Goal: Task Accomplishment & Management: Manage account settings

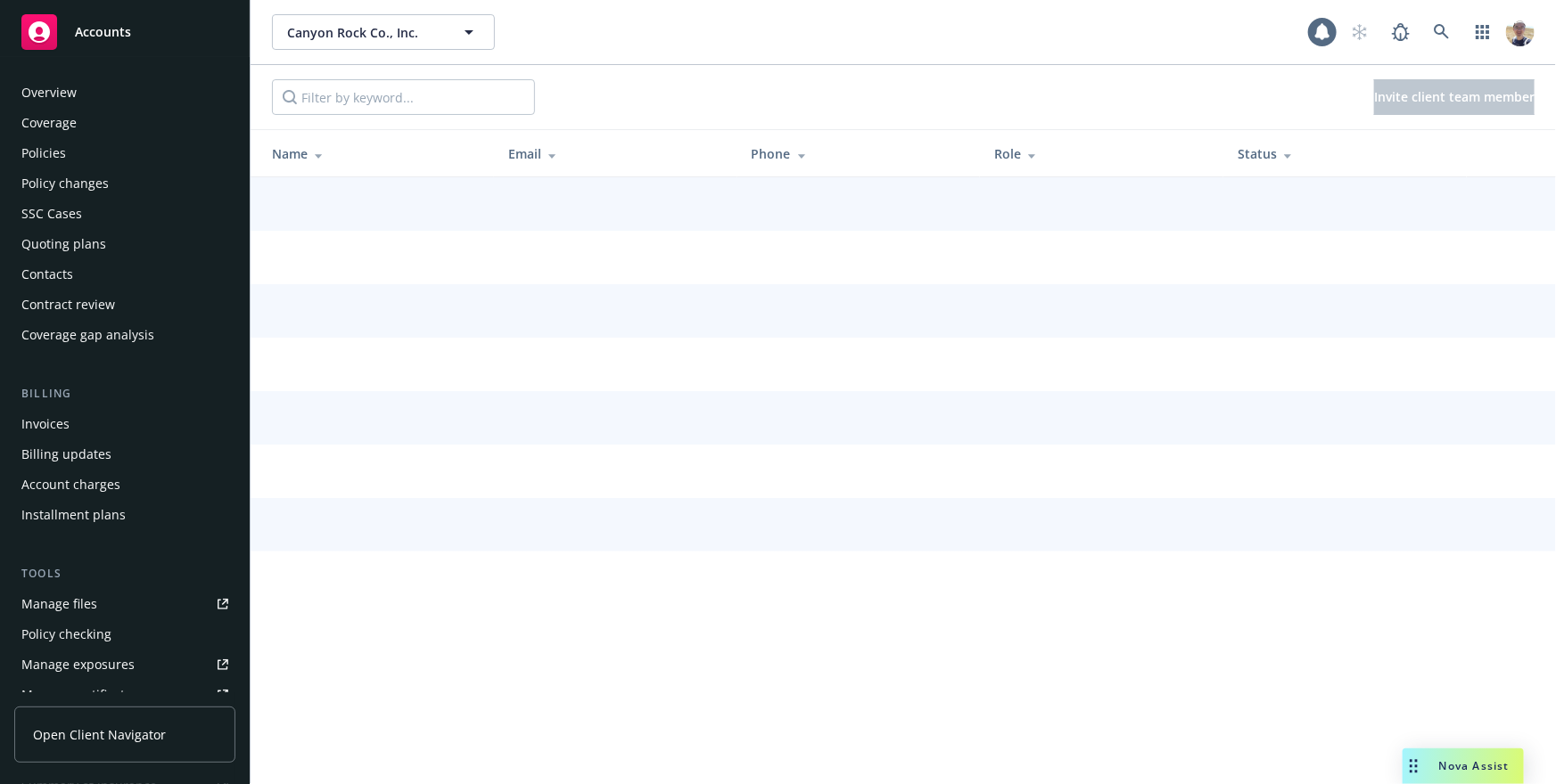
scroll to position [437, 0]
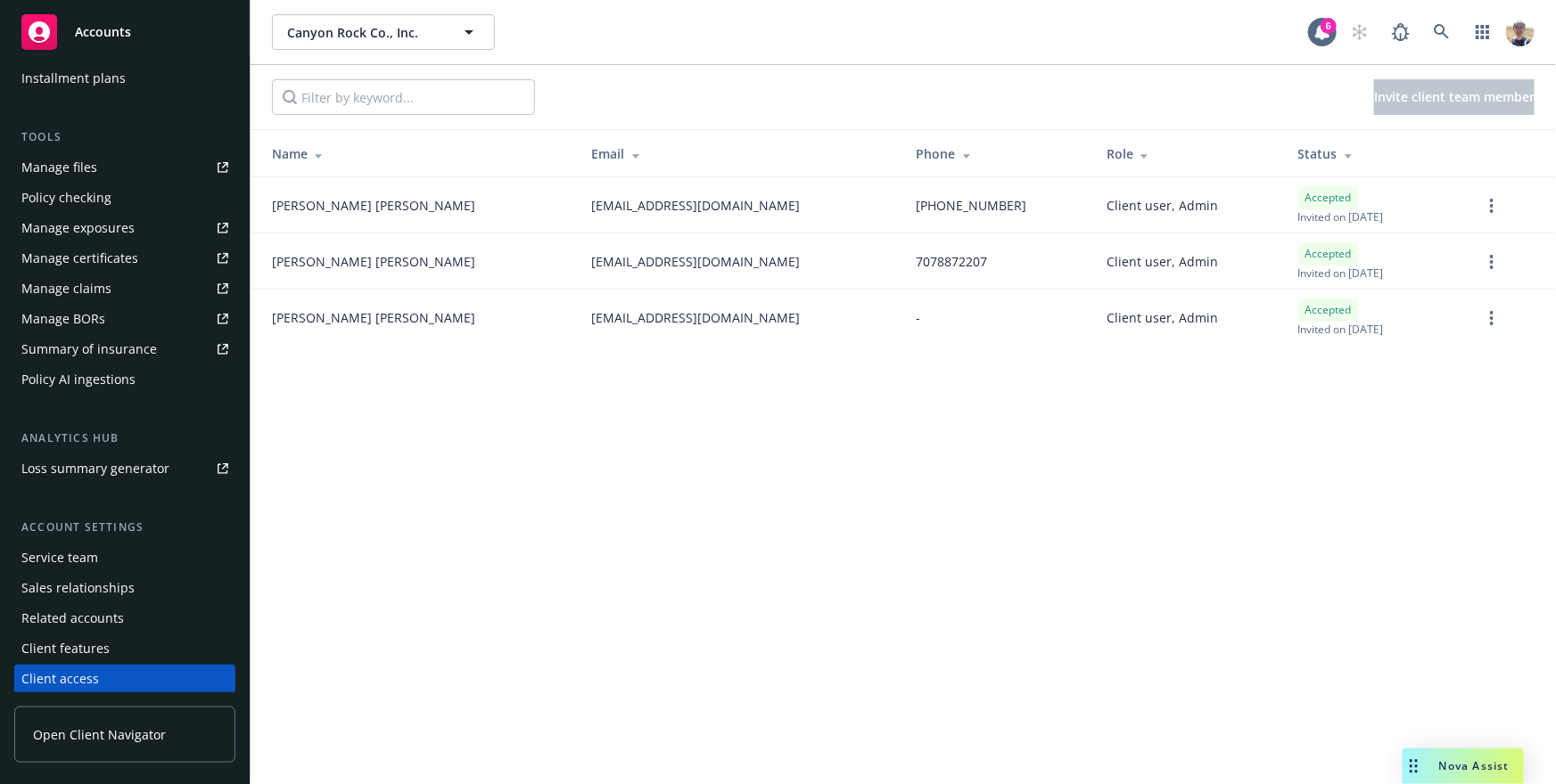
click at [115, 735] on span "Open Client Navigator" at bounding box center [99, 735] width 133 height 18
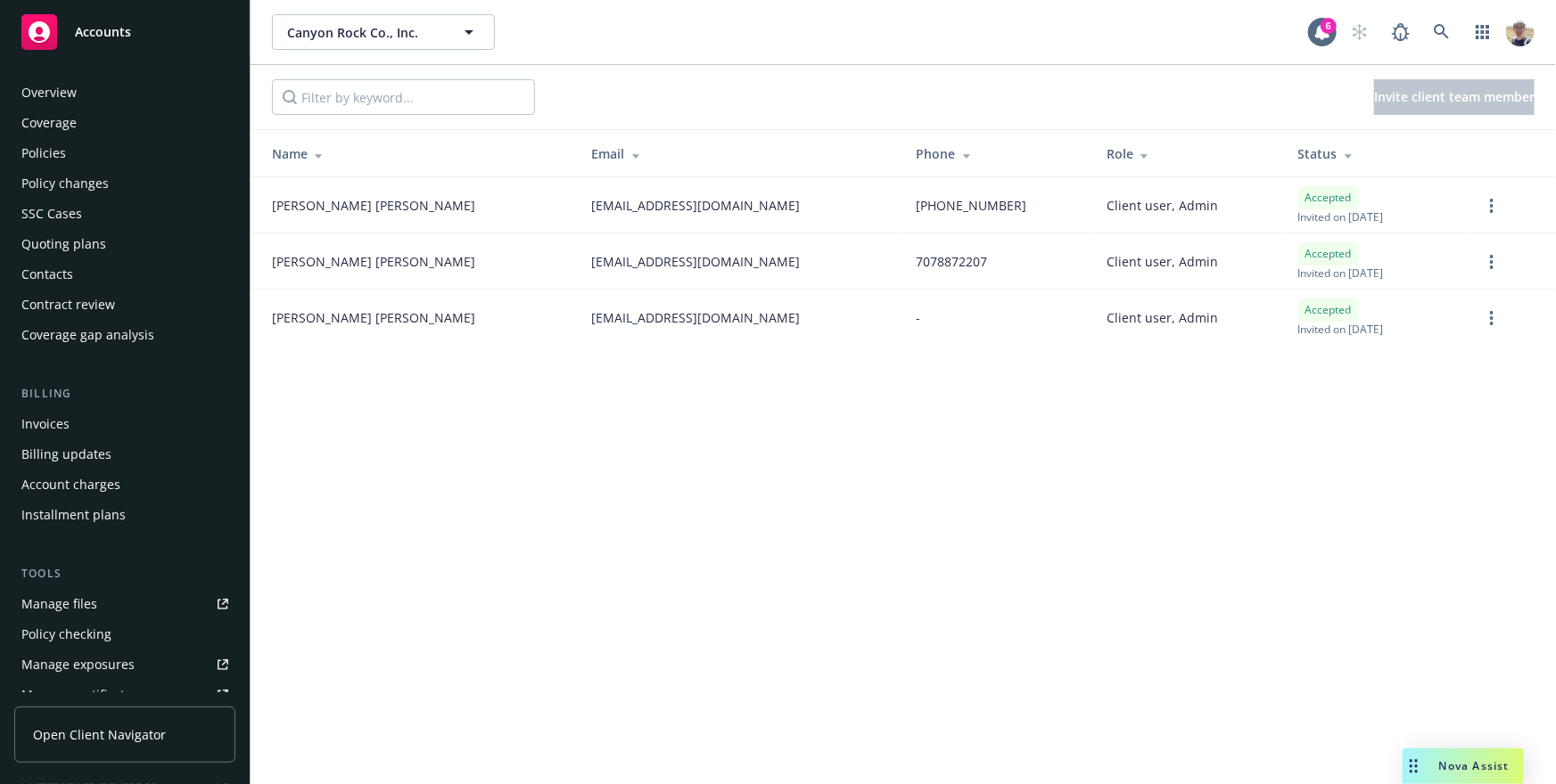
click at [549, 566] on div "Canyon Rock Co., Inc. Canyon Rock Co., Inc. 6 Invite client team member Name Em…" at bounding box center [903, 392] width 1306 height 784
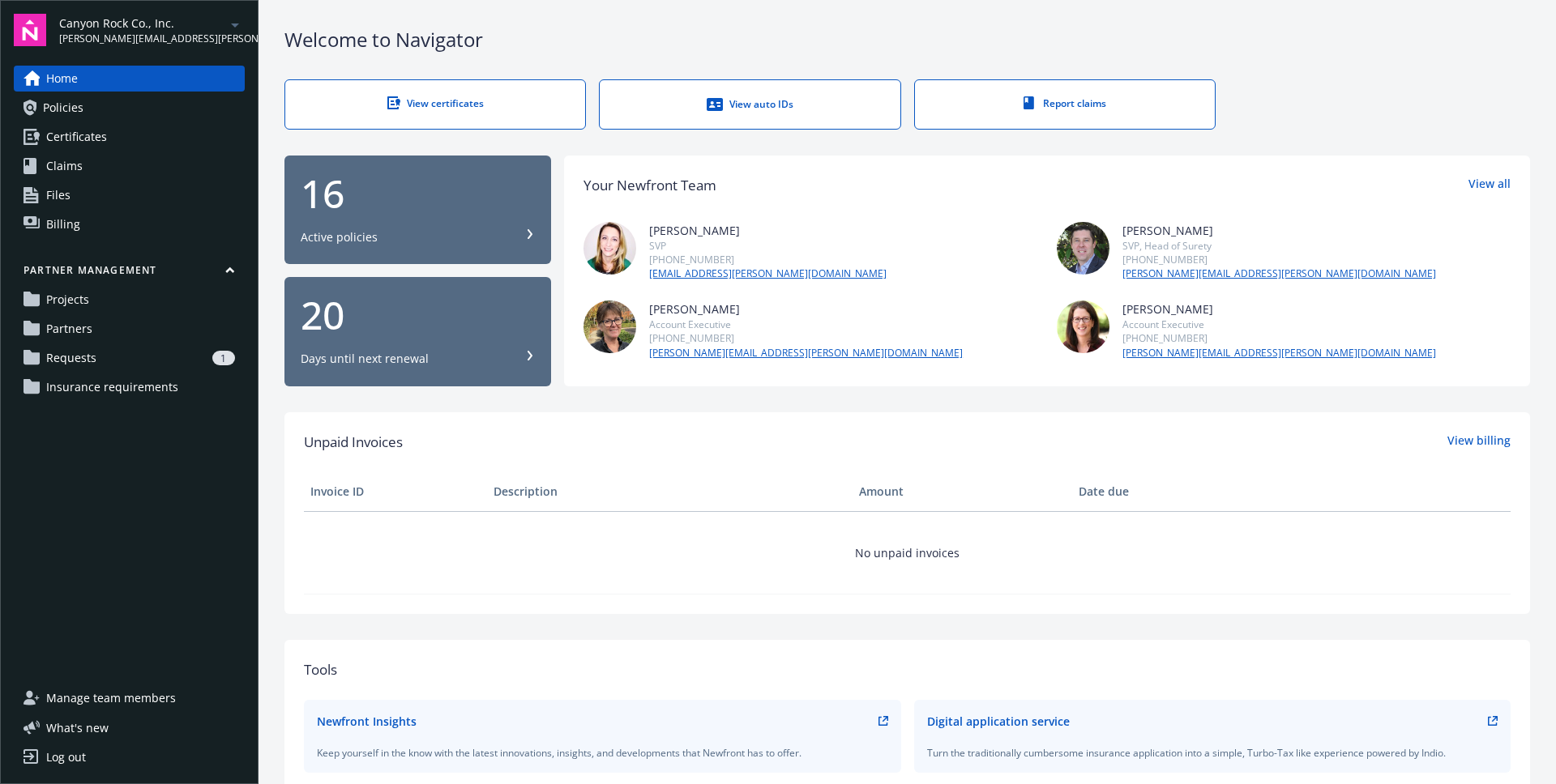
click at [144, 355] on div "1" at bounding box center [169, 358] width 132 height 15
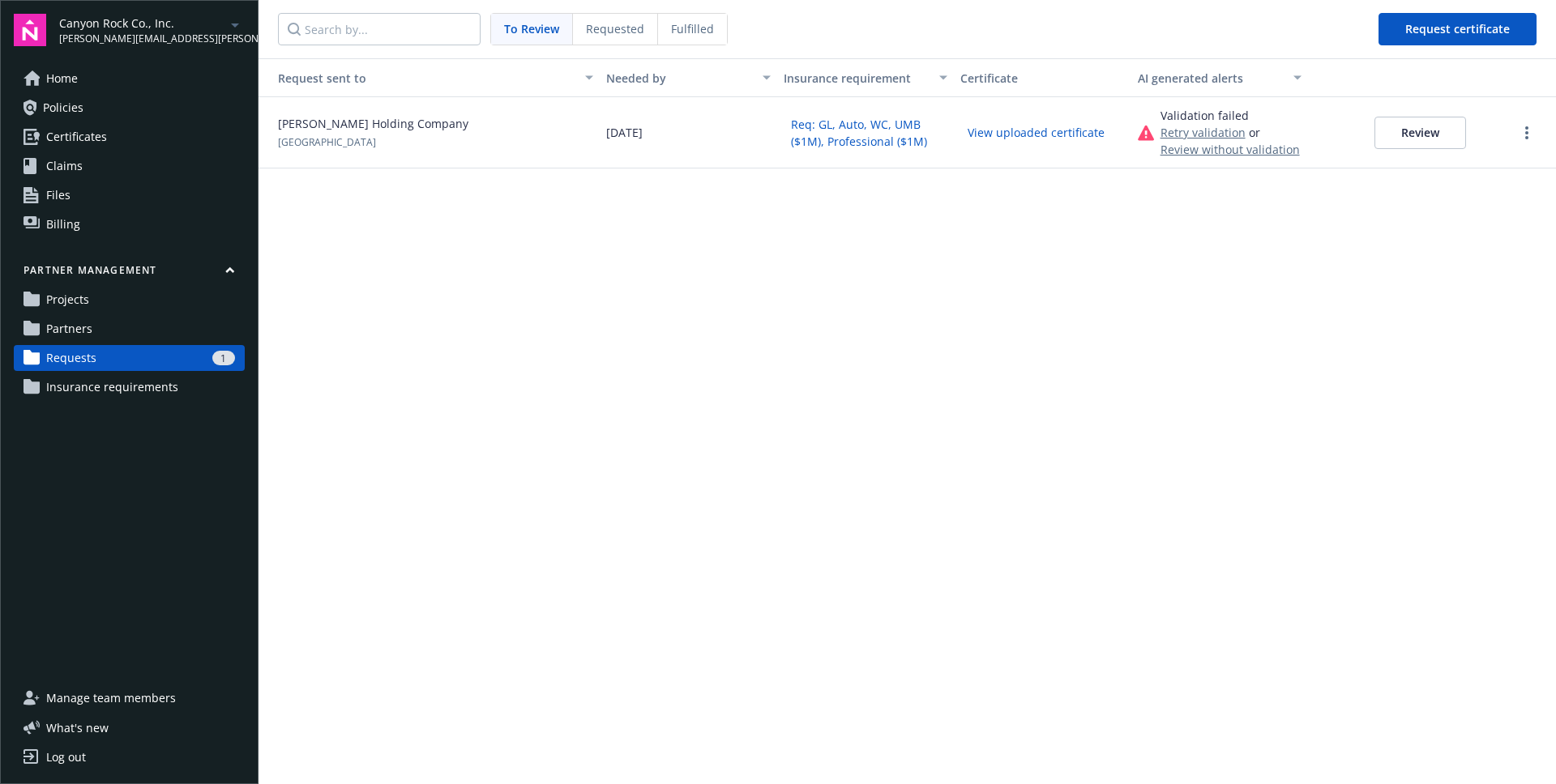
click at [1429, 134] on button "Review" at bounding box center [1420, 132] width 92 height 32
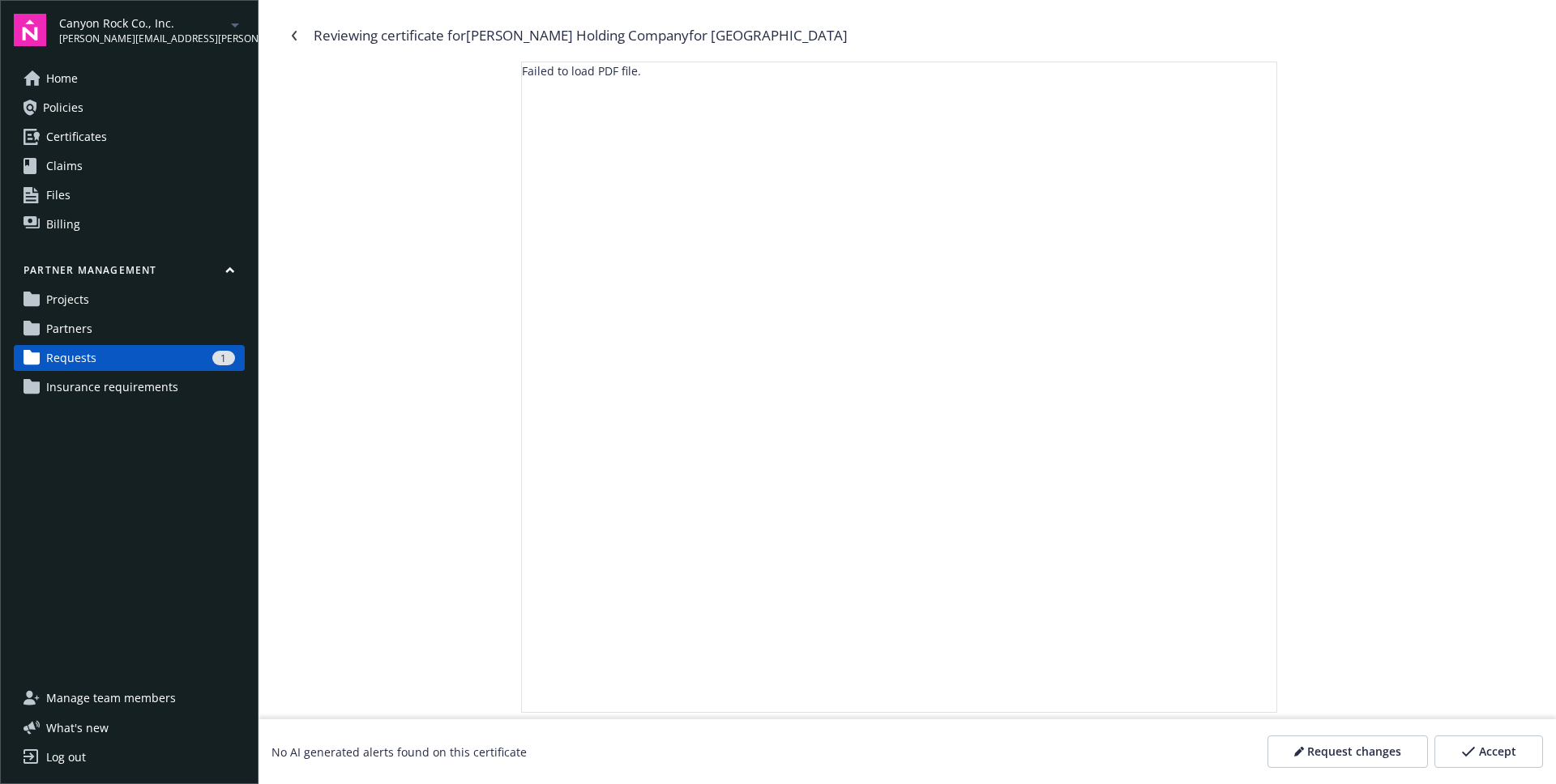
click at [435, 200] on div "Failed to load PDF file." at bounding box center [907, 387] width 1252 height 652
click at [291, 27] on link "Navigate back" at bounding box center [294, 35] width 26 height 26
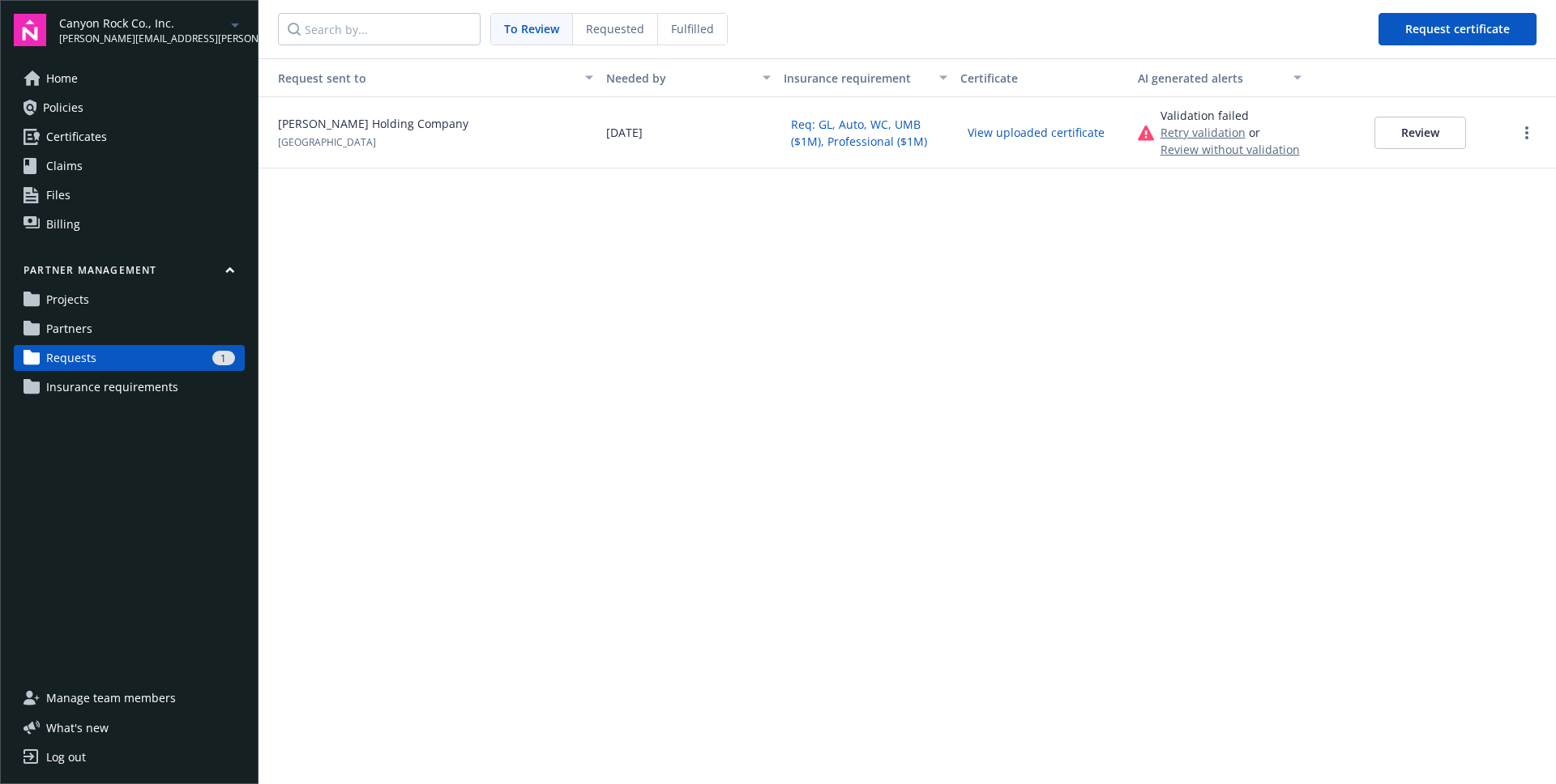
click at [1061, 136] on button "View uploaded certificate" at bounding box center [1036, 132] width 152 height 25
click at [1523, 138] on link "more" at bounding box center [1526, 132] width 19 height 19
click at [1433, 18] on button "Request certificate" at bounding box center [1458, 29] width 158 height 32
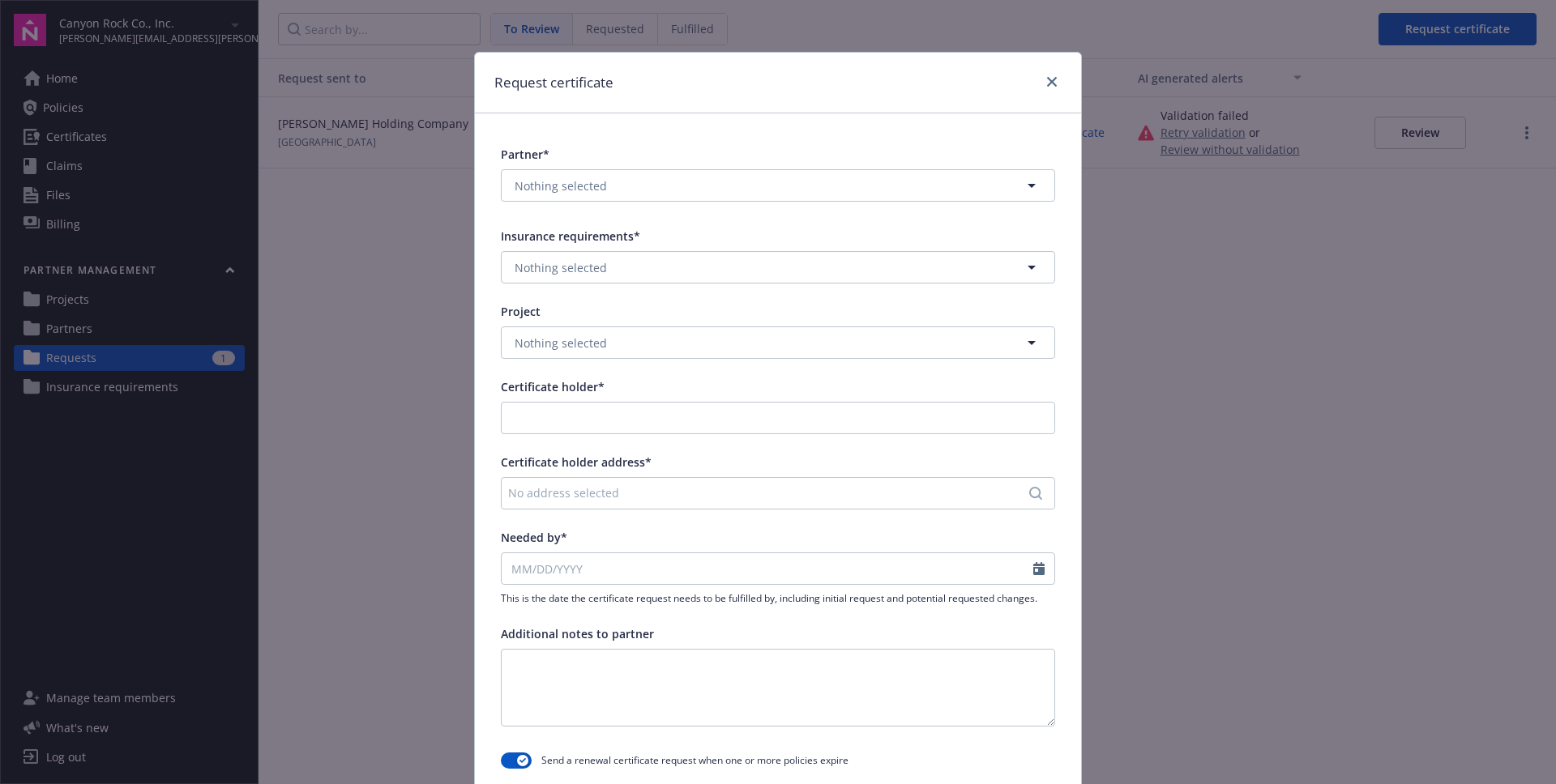
scroll to position [154, 0]
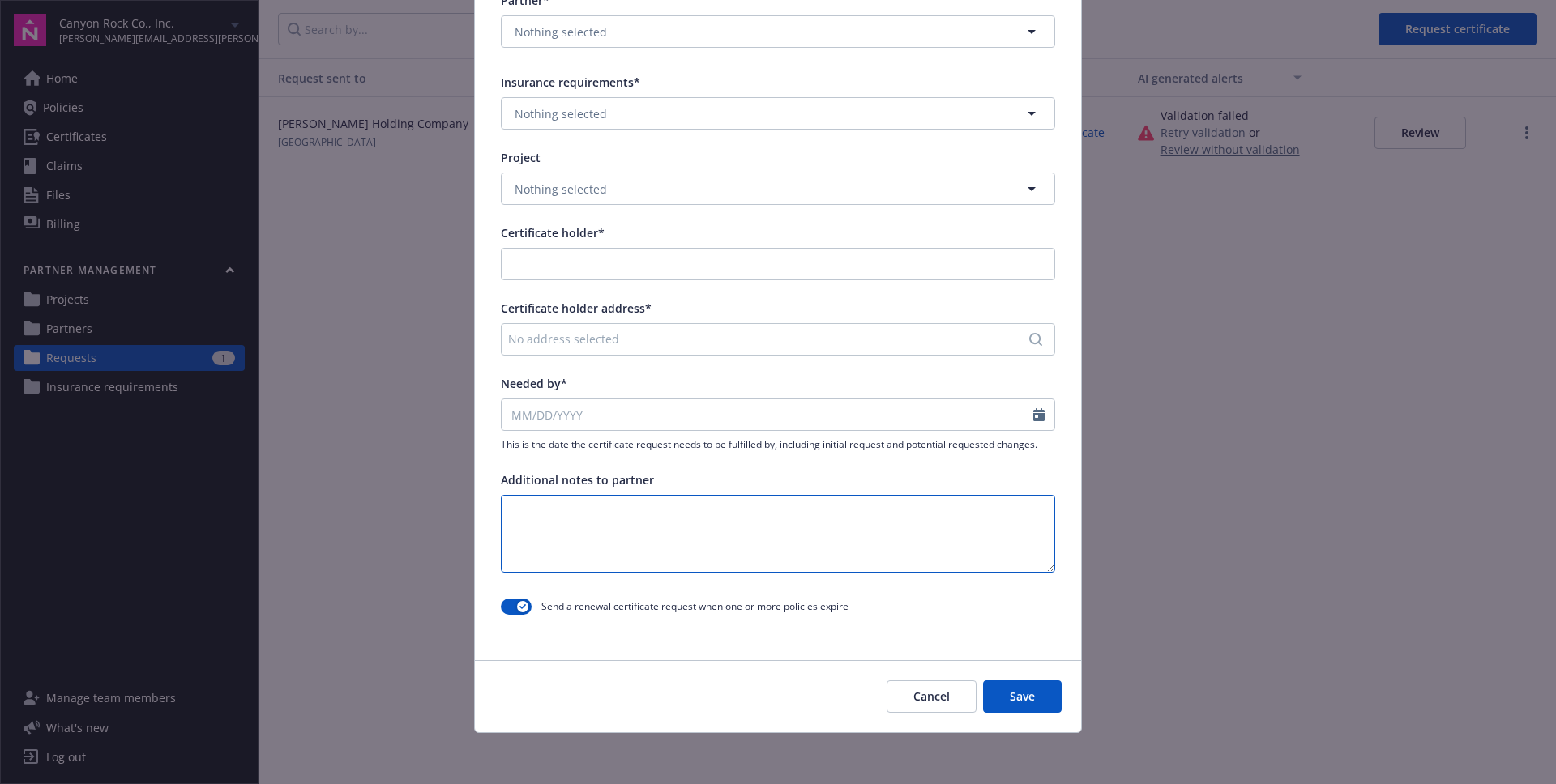
click at [629, 509] on textarea at bounding box center [778, 533] width 554 height 77
type textarea "The previous uploaded PDF is a corrupted file. We cannot open it."
click at [927, 695] on button "Cancel" at bounding box center [932, 697] width 90 height 32
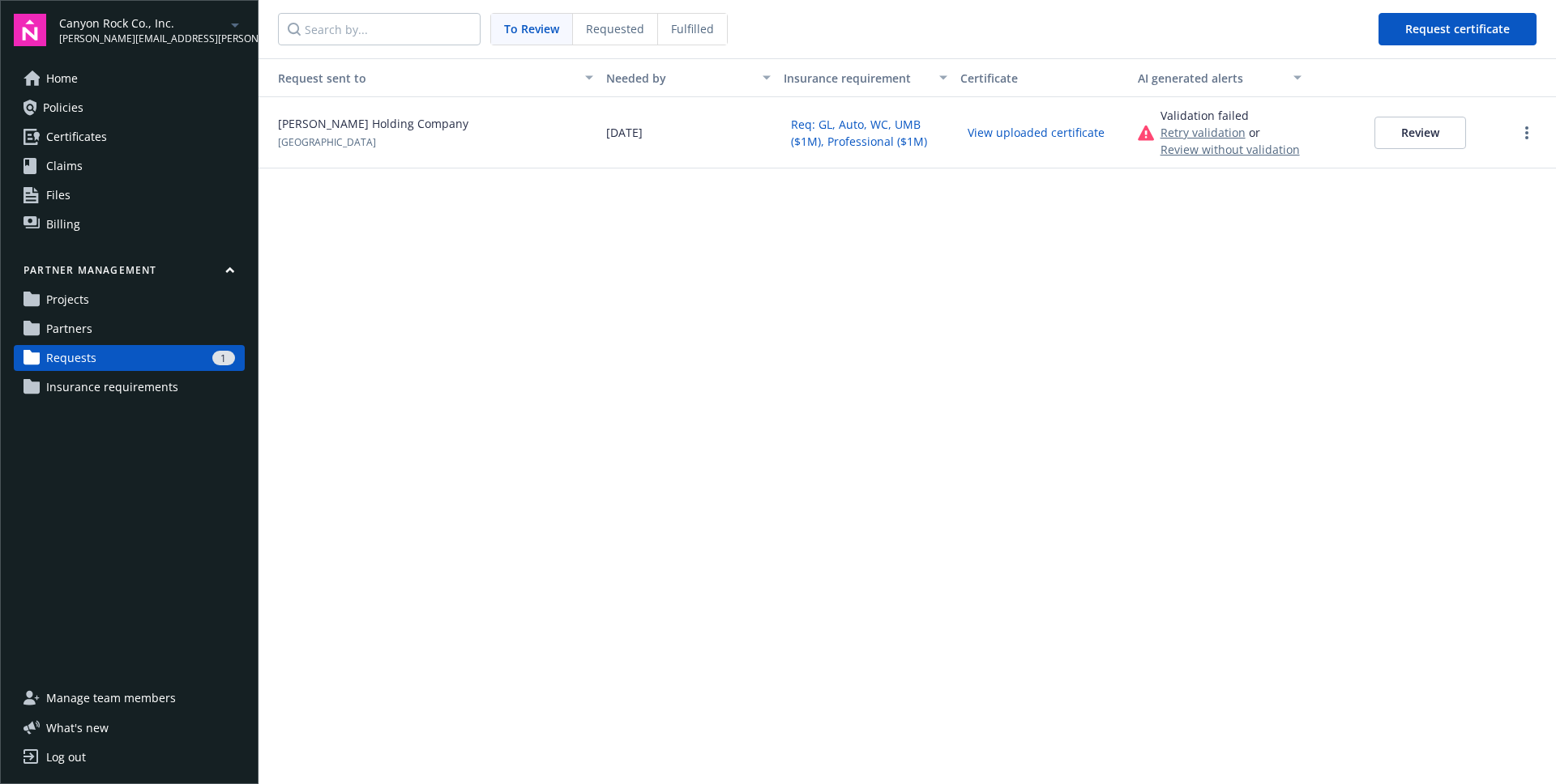
click at [1170, 419] on div "Request sent to Needed by Insurance requirement Certificate AI generated alerts…" at bounding box center [907, 421] width 1297 height 726
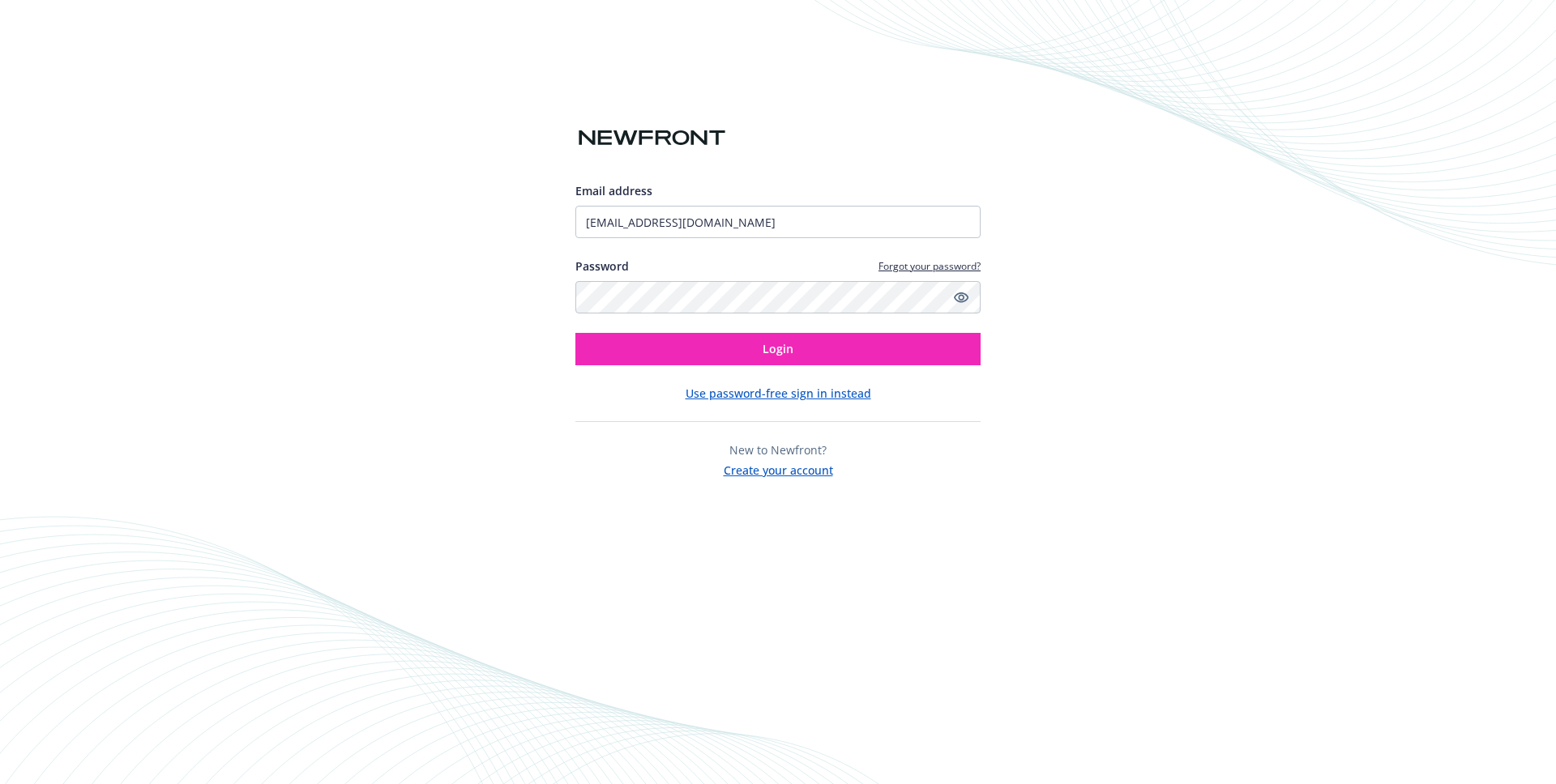
click at [713, 63] on div "Email address [EMAIL_ADDRESS][DOMAIN_NAME] Password Forgot your password? Login…" at bounding box center [778, 392] width 1556 height 784
